Goal: Check status: Check status

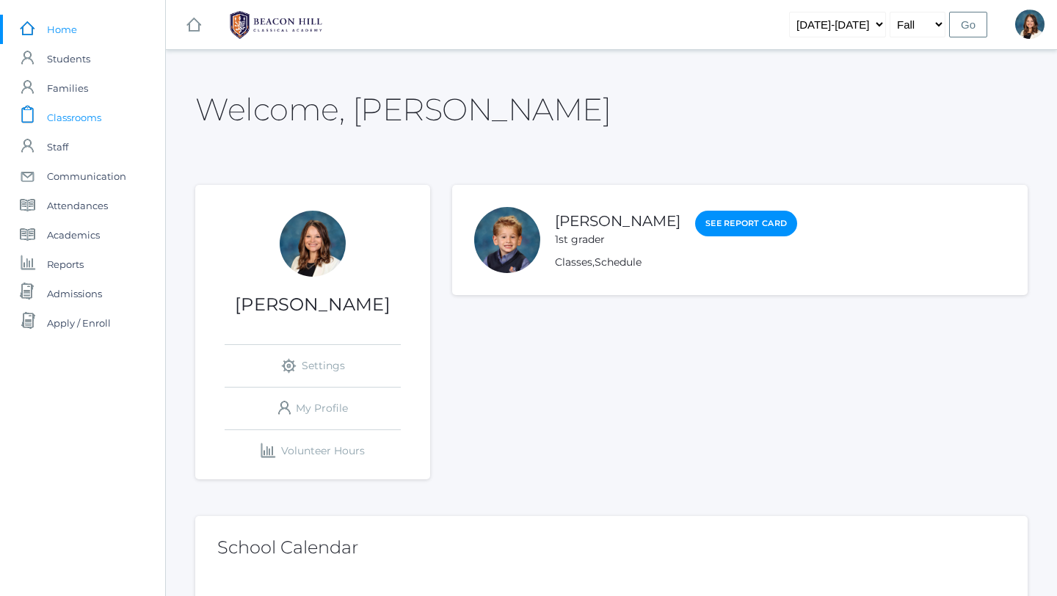
click at [83, 117] on span "Classrooms" at bounding box center [74, 117] width 54 height 29
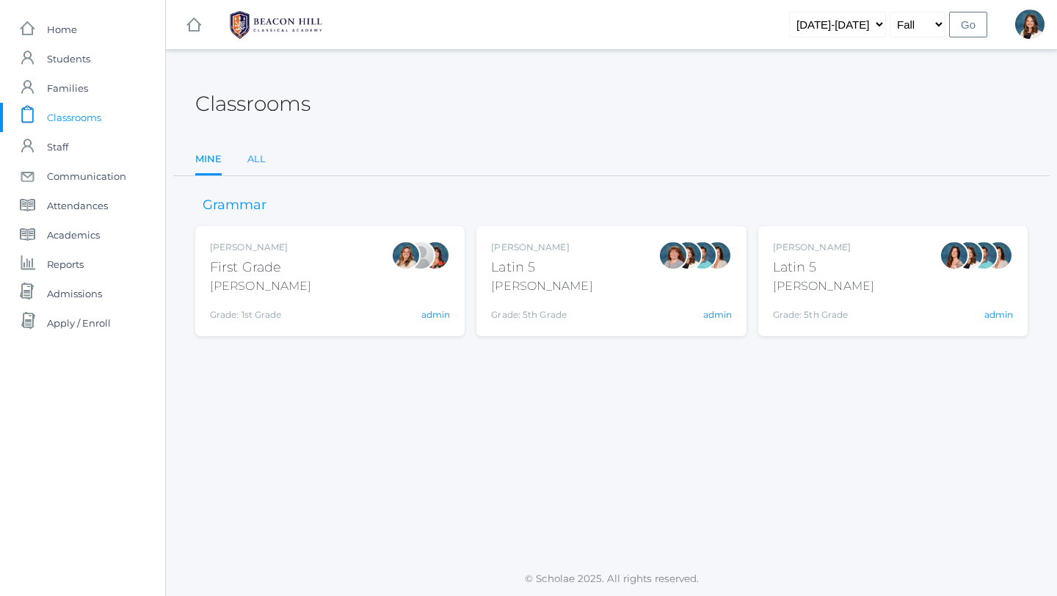
click at [256, 159] on link "All" at bounding box center [256, 159] width 18 height 29
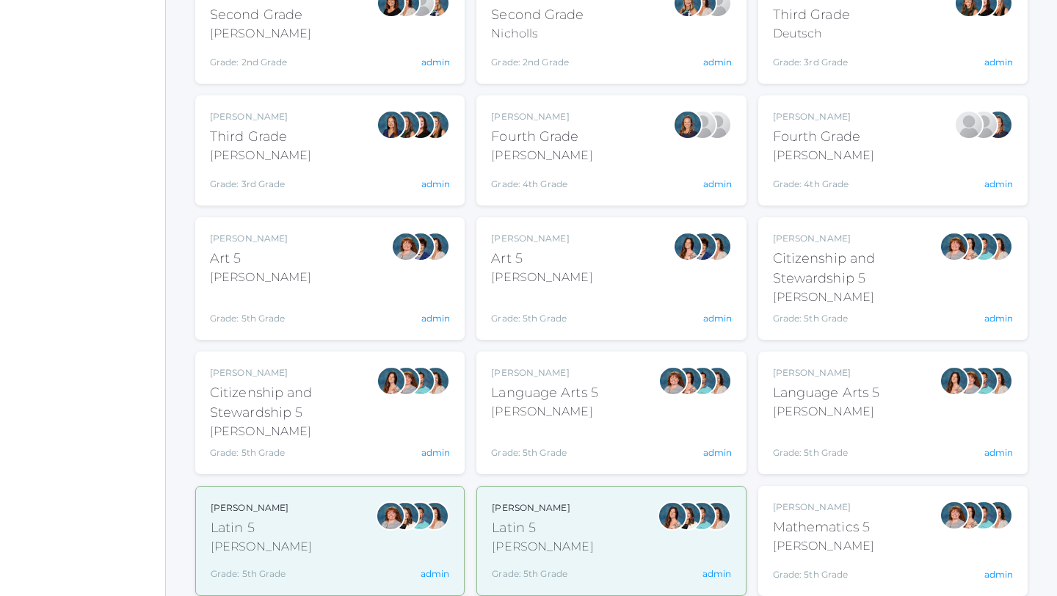
scroll to position [497, 0]
click at [830, 389] on div "Language Arts 5" at bounding box center [826, 392] width 107 height 20
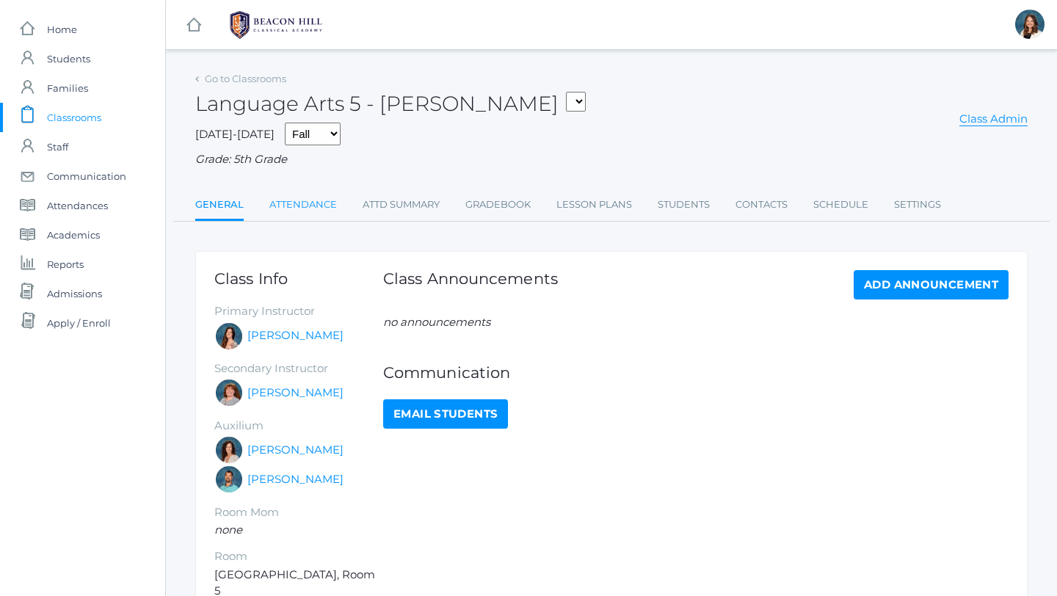
click at [322, 205] on link "Attendance" at bounding box center [303, 204] width 68 height 29
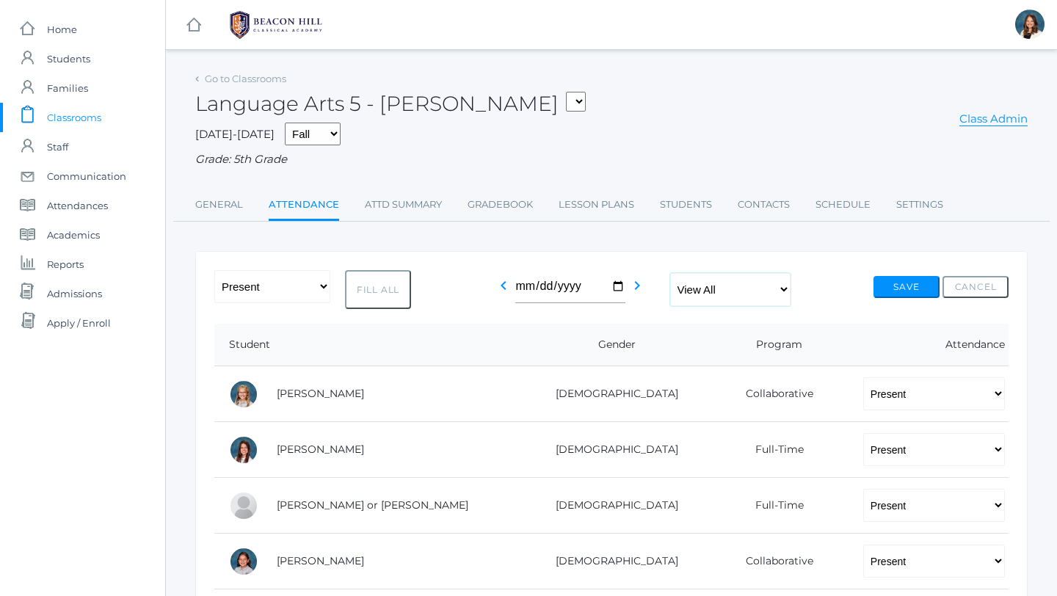
click at [787, 288] on select "View All Full-Time 4-Day Collaborative Collaborative" at bounding box center [730, 289] width 120 height 33
click at [670, 273] on select "View All Full-Time 4-Day Collaborative Collaborative" at bounding box center [730, 289] width 120 height 33
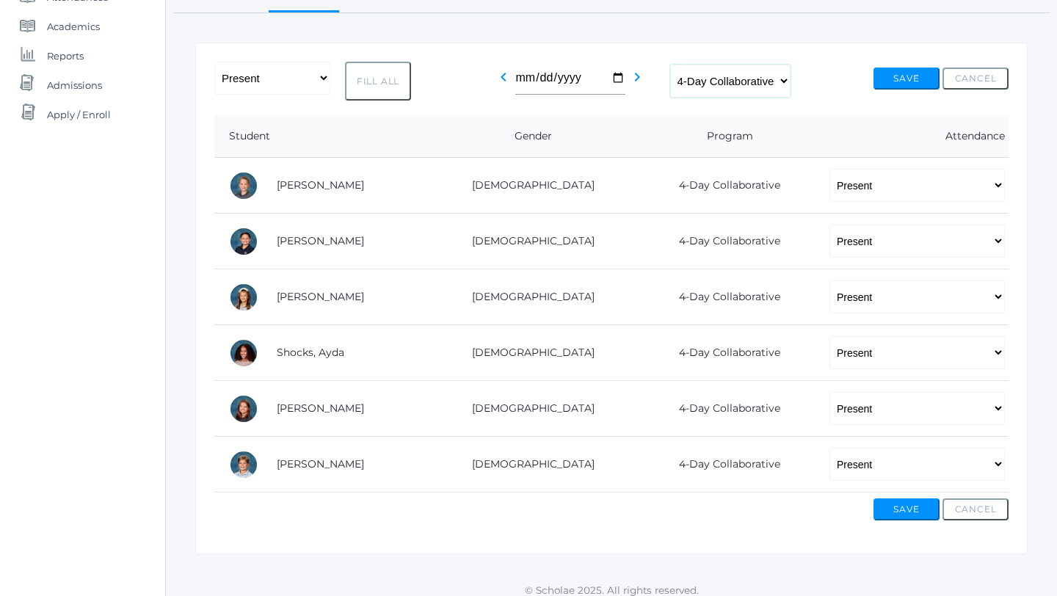
scroll to position [220, 0]
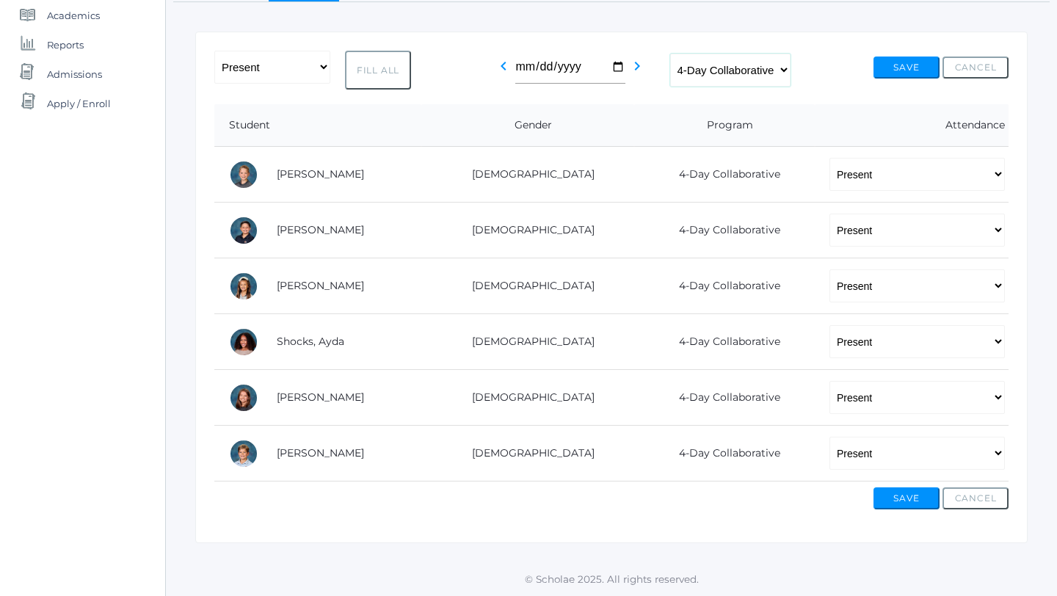
click at [789, 68] on select "View All Full-Time 4-Day Collaborative Collaborative" at bounding box center [730, 70] width 120 height 33
click at [670, 54] on select "View All Full-Time 4-Day Collaborative Collaborative" at bounding box center [730, 70] width 120 height 33
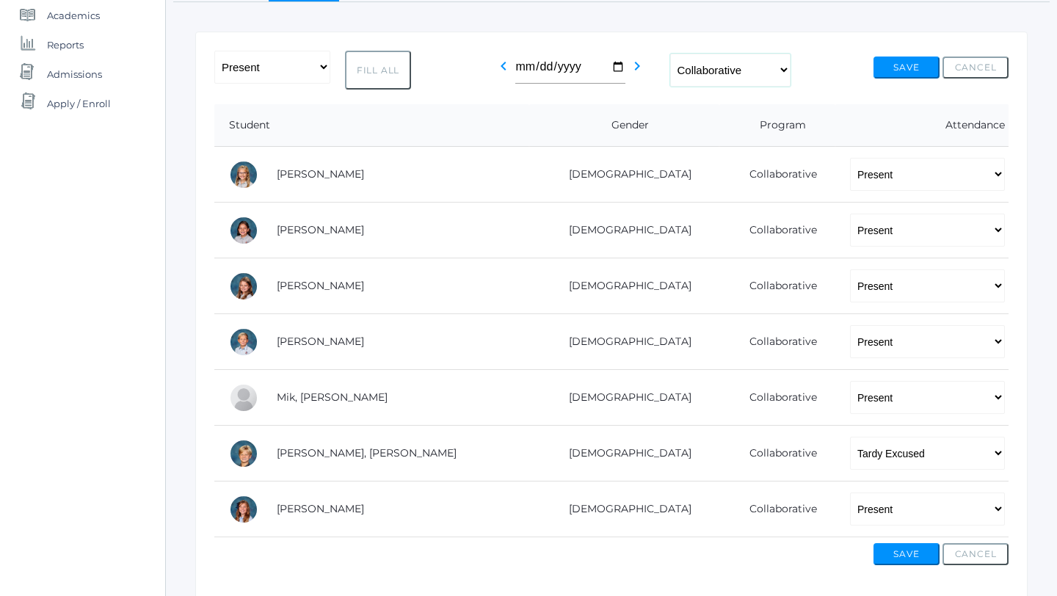
scroll to position [221, 0]
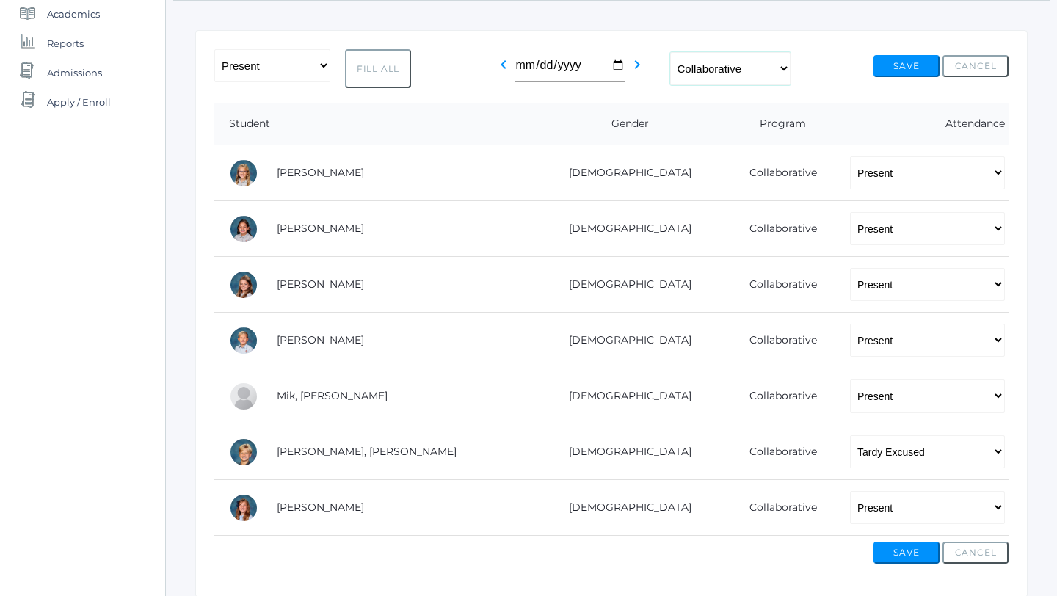
click at [788, 68] on select "View All Full-Time 4-Day Collaborative Collaborative" at bounding box center [730, 68] width 120 height 33
click at [670, 52] on select "View All Full-Time 4-Day Collaborative Collaborative" at bounding box center [730, 68] width 120 height 33
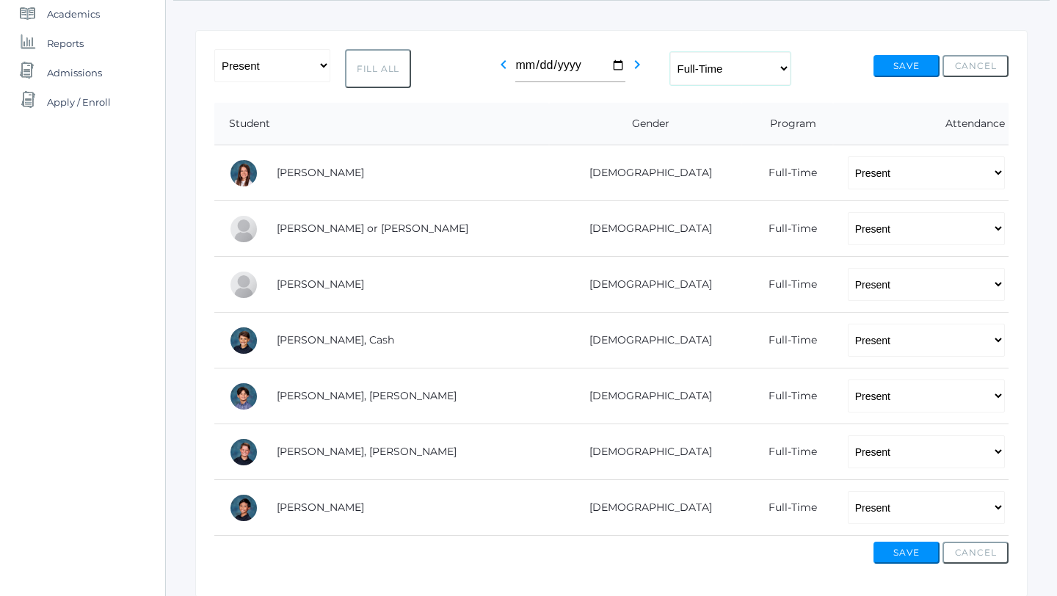
click at [784, 65] on select "View All Full-Time 4-Day Collaborative Collaborative" at bounding box center [730, 68] width 120 height 33
click at [670, 53] on select "View All Full-Time 4-Day Collaborative Collaborative" at bounding box center [730, 68] width 120 height 33
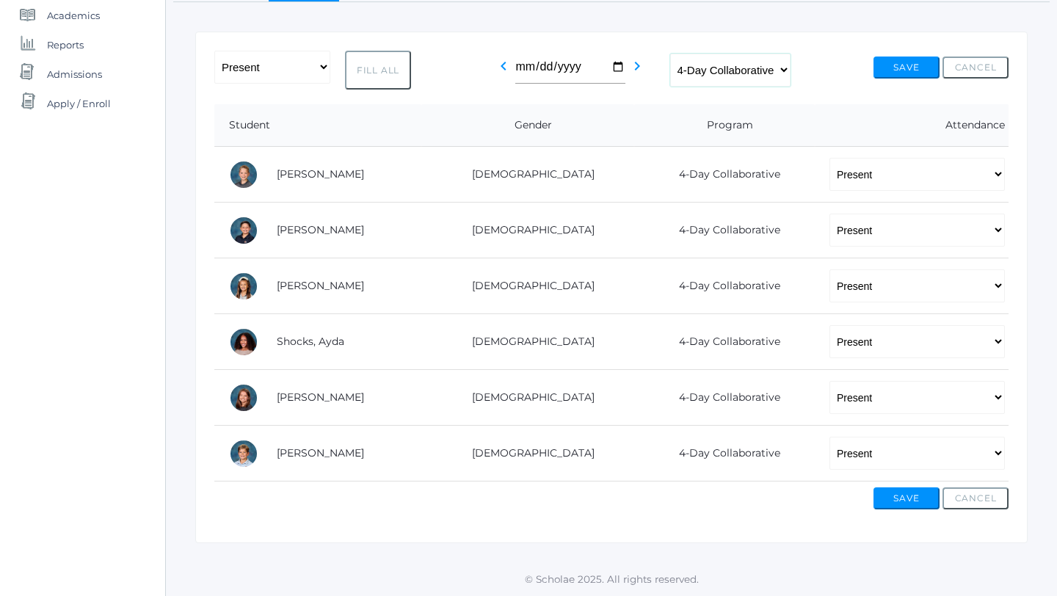
click at [788, 69] on select "View All Full-Time 4-Day Collaborative Collaborative" at bounding box center [730, 70] width 120 height 33
select select "full-time"
click at [670, 54] on select "View All Full-Time 4-Day Collaborative Collaborative" at bounding box center [730, 70] width 120 height 33
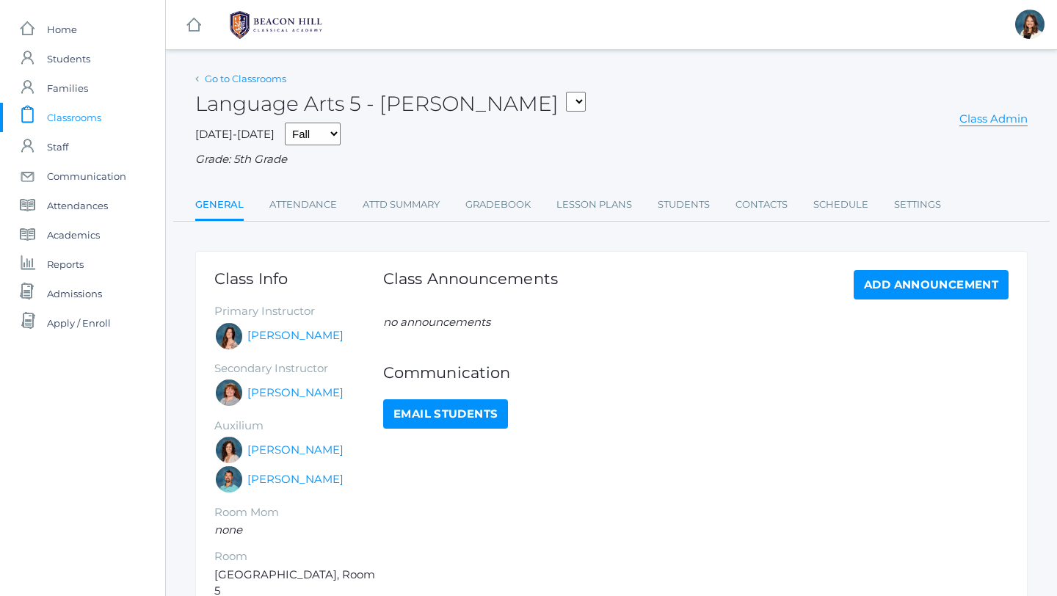
click at [253, 80] on link "Go to Classrooms" at bounding box center [245, 79] width 81 height 12
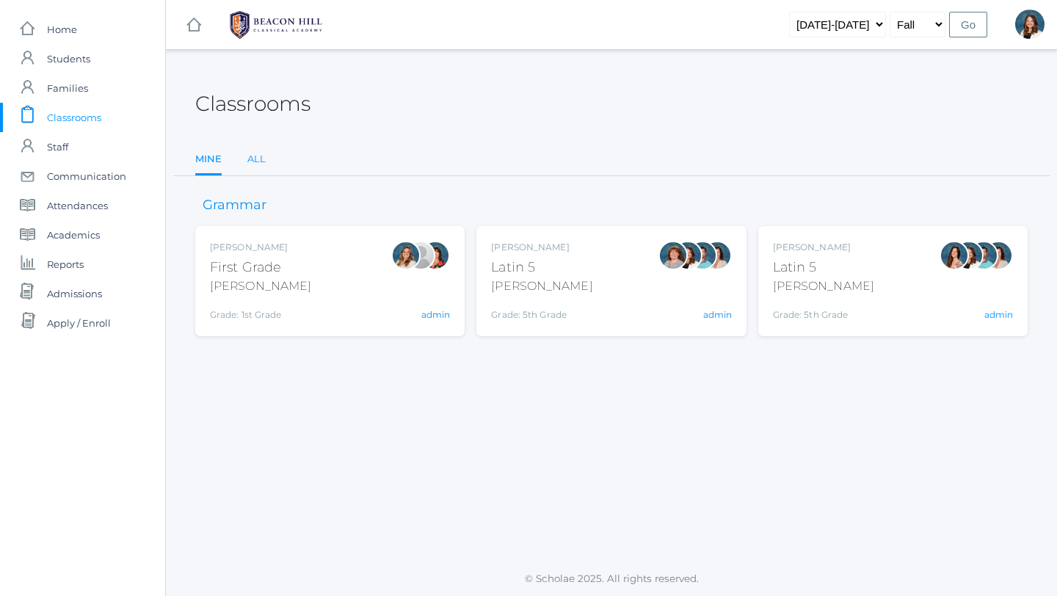
click at [257, 157] on link "All" at bounding box center [256, 159] width 18 height 29
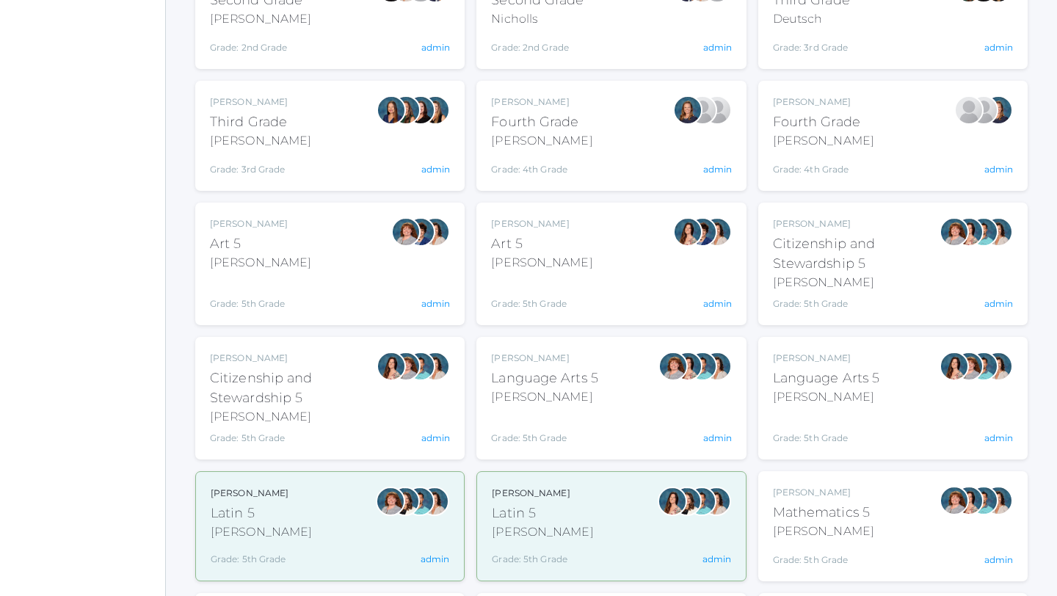
scroll to position [515, 0]
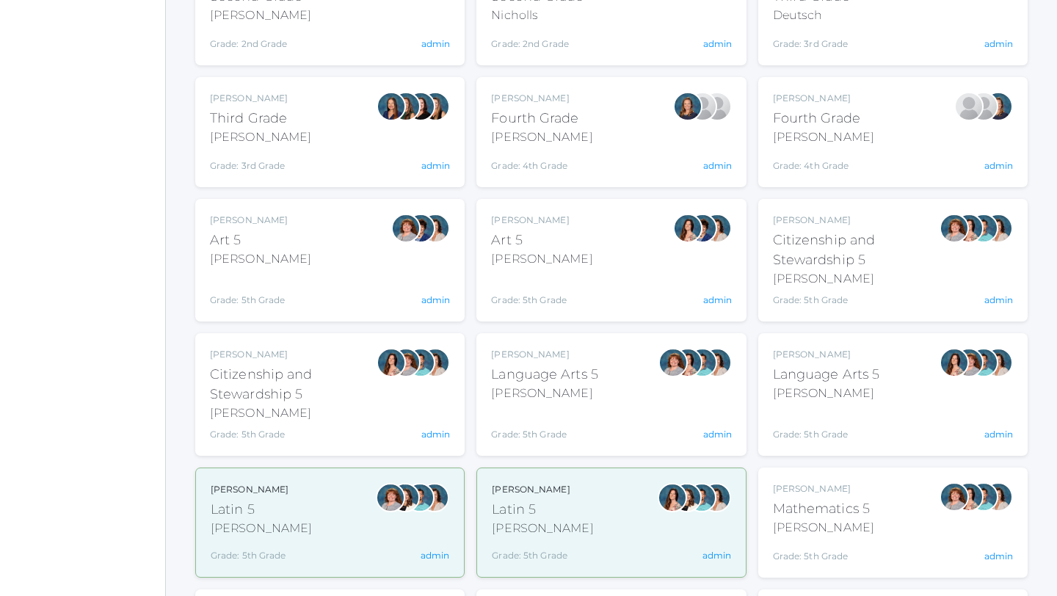
click at [554, 385] on div "Bence" at bounding box center [544, 394] width 107 height 18
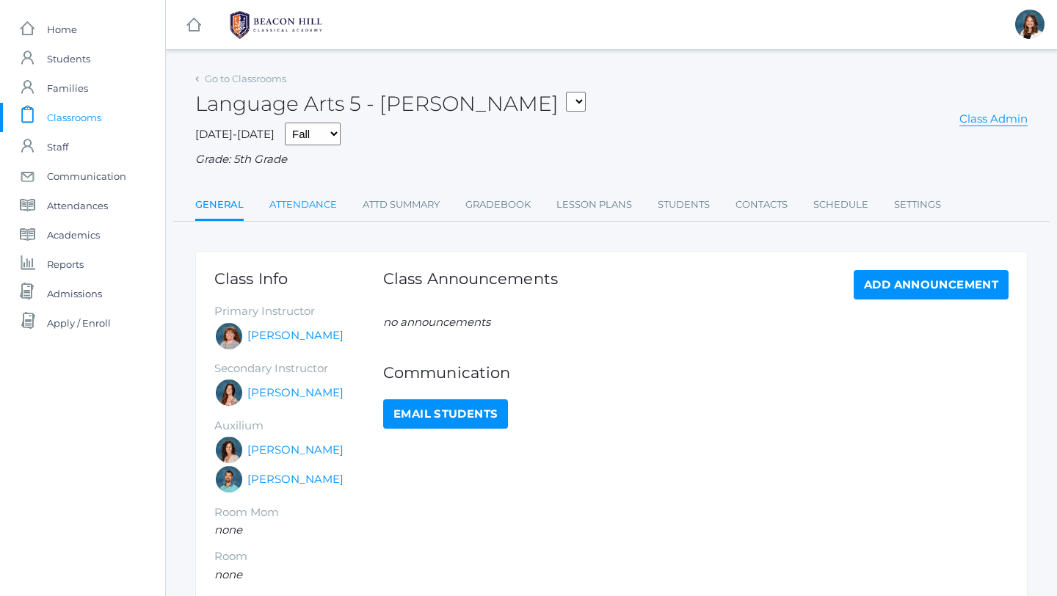
click at [311, 205] on link "Attendance" at bounding box center [303, 204] width 68 height 29
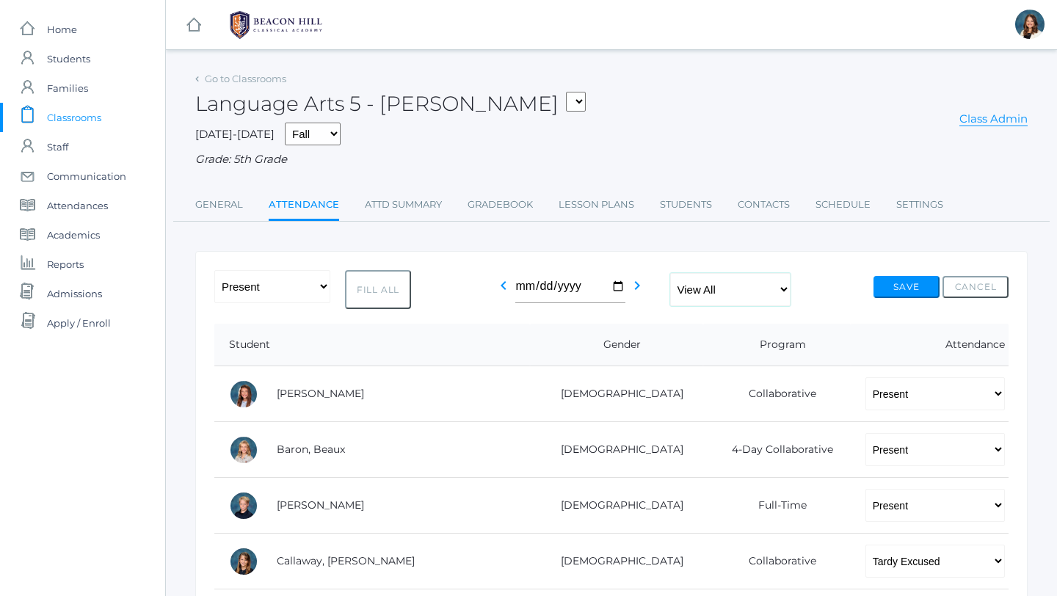
click at [787, 286] on select "View All Full-Time 4-Day Collaborative Collaborative" at bounding box center [730, 289] width 120 height 33
click at [670, 273] on select "View All Full-Time 4-Day Collaborative Collaborative" at bounding box center [730, 289] width 120 height 33
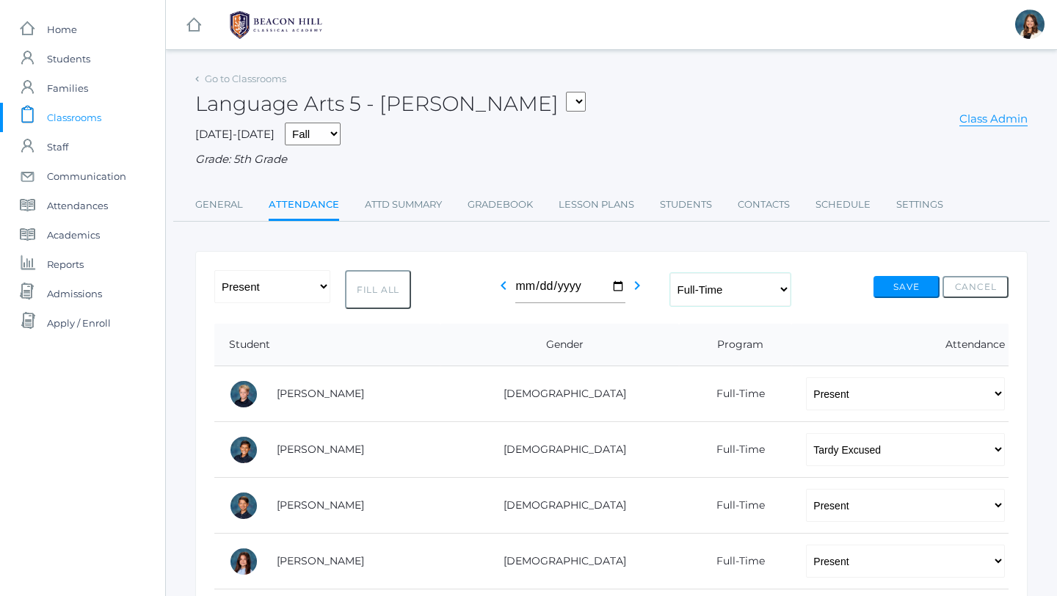
click at [788, 288] on select "View All Full-Time 4-Day Collaborative Collaborative" at bounding box center [730, 289] width 120 height 33
select select "4-day-collaborative"
click at [670, 273] on select "View All Full-Time 4-Day Collaborative Collaborative" at bounding box center [730, 289] width 120 height 33
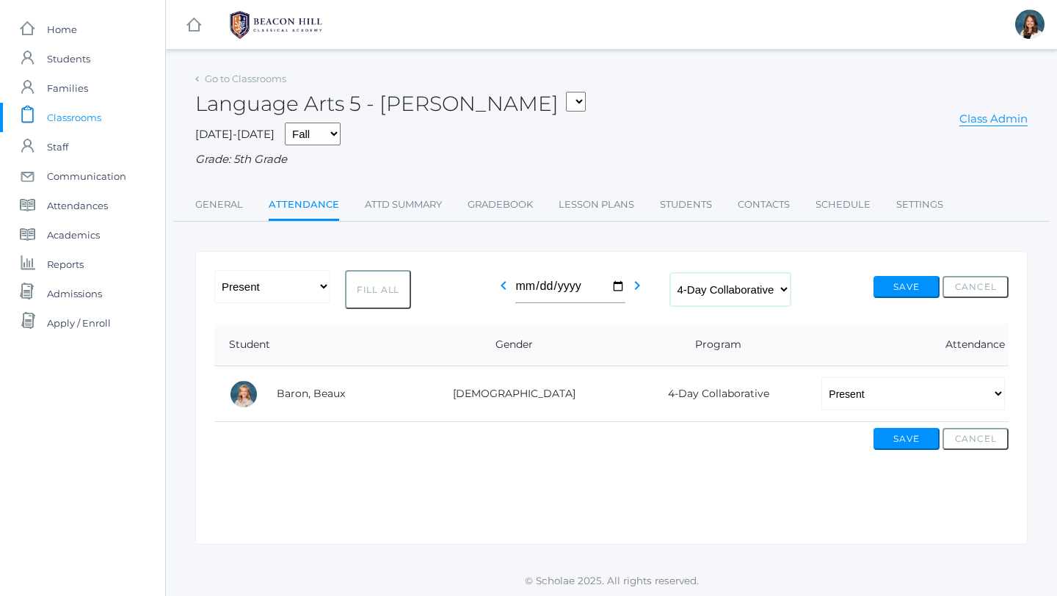
scroll to position [1, 0]
